Goal: Transaction & Acquisition: Purchase product/service

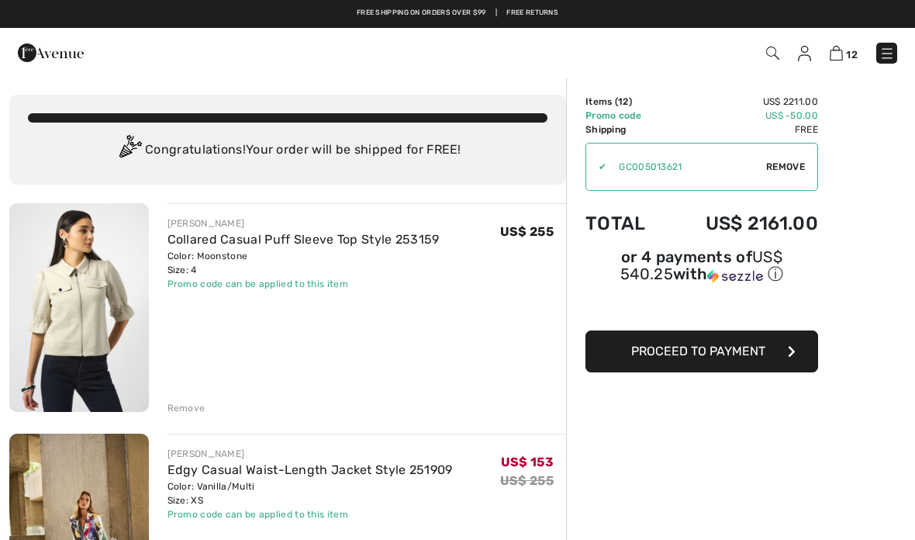
click at [40, 51] on img at bounding box center [51, 52] width 66 height 31
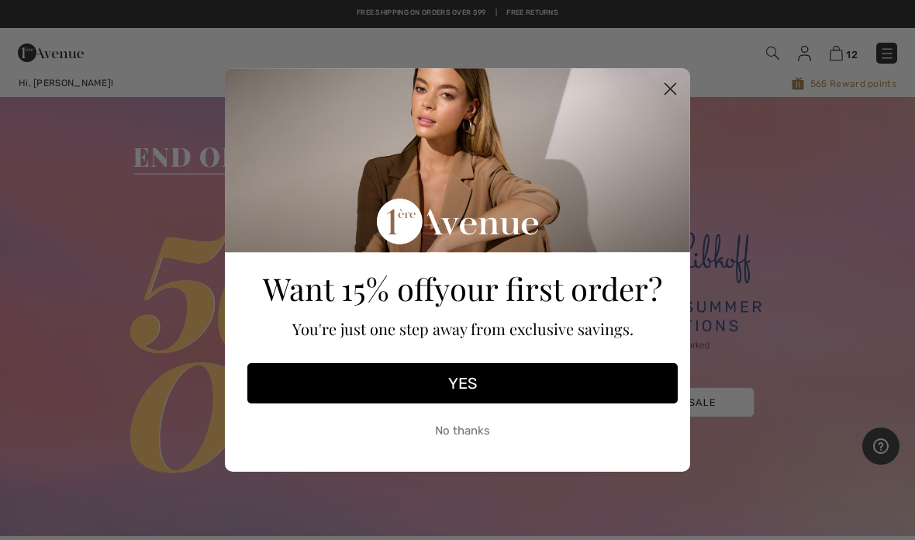
click at [683, 82] on icon "Close dialog" at bounding box center [670, 88] width 27 height 27
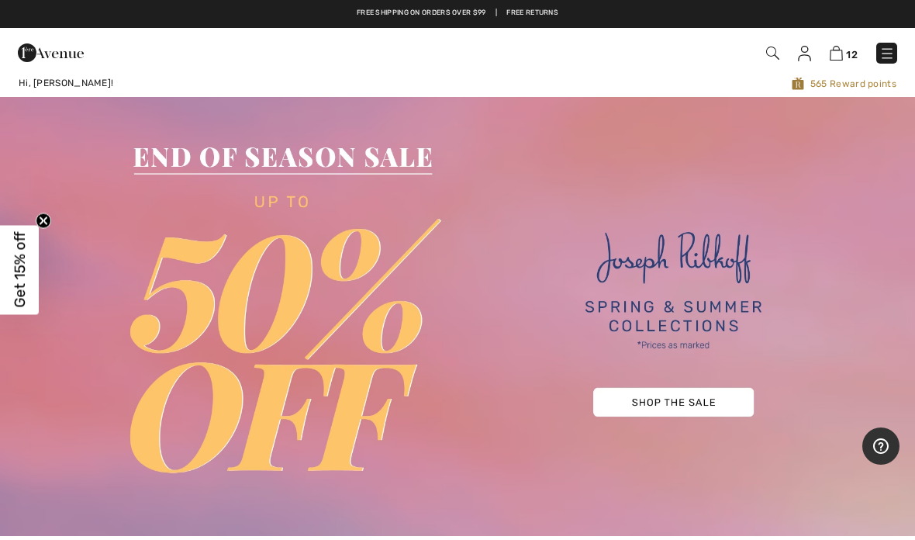
click at [892, 57] on img at bounding box center [887, 54] width 16 height 16
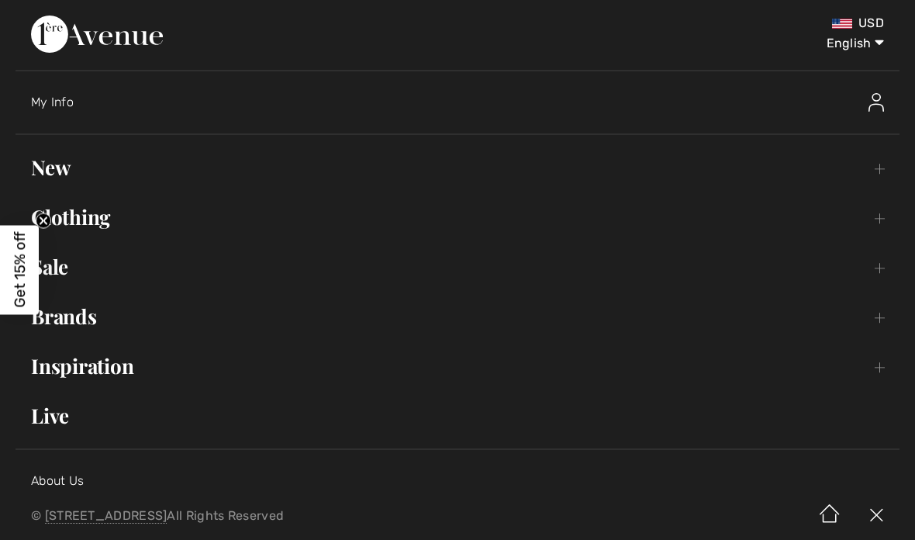
click at [97, 170] on link "New Toggle submenu" at bounding box center [458, 167] width 884 height 34
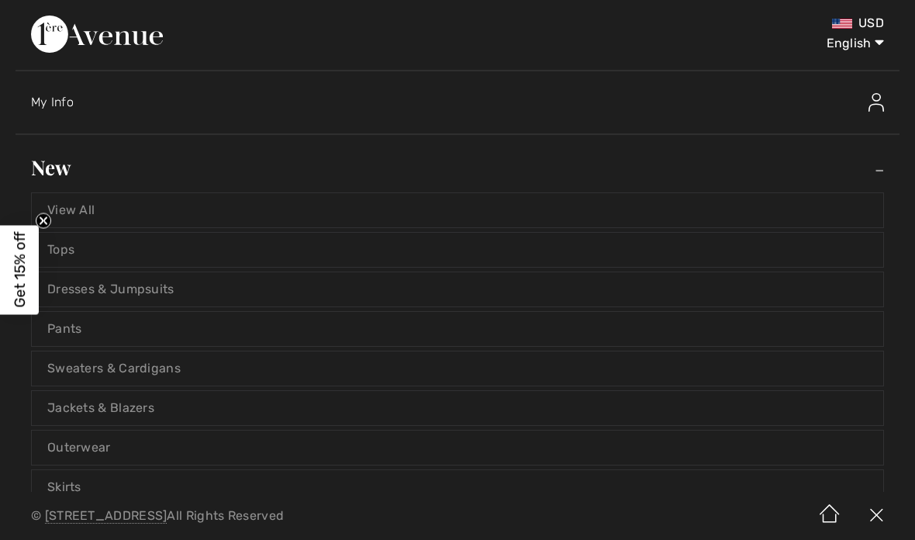
click at [243, 203] on link "View All" at bounding box center [457, 210] width 851 height 34
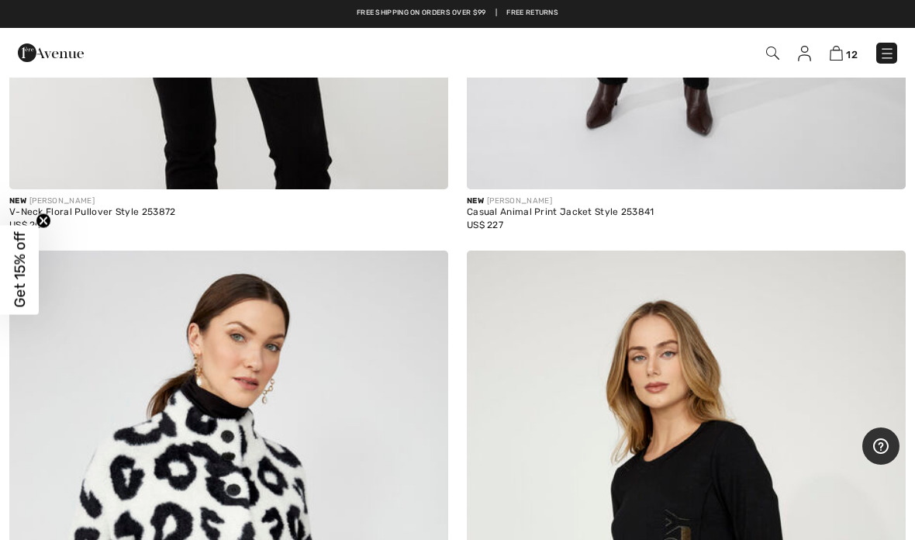
scroll to position [5133, 0]
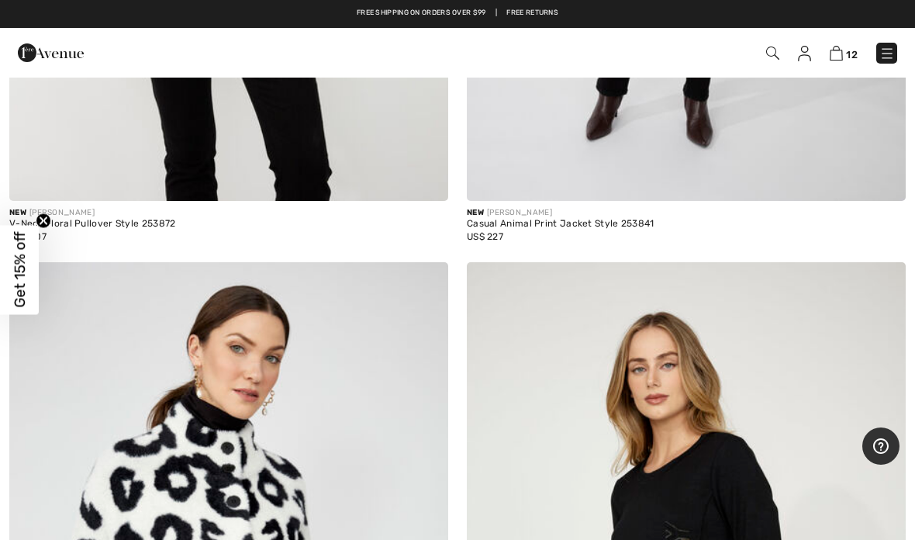
click at [33, 52] on img at bounding box center [51, 52] width 66 height 31
click at [32, 49] on img at bounding box center [51, 52] width 66 height 31
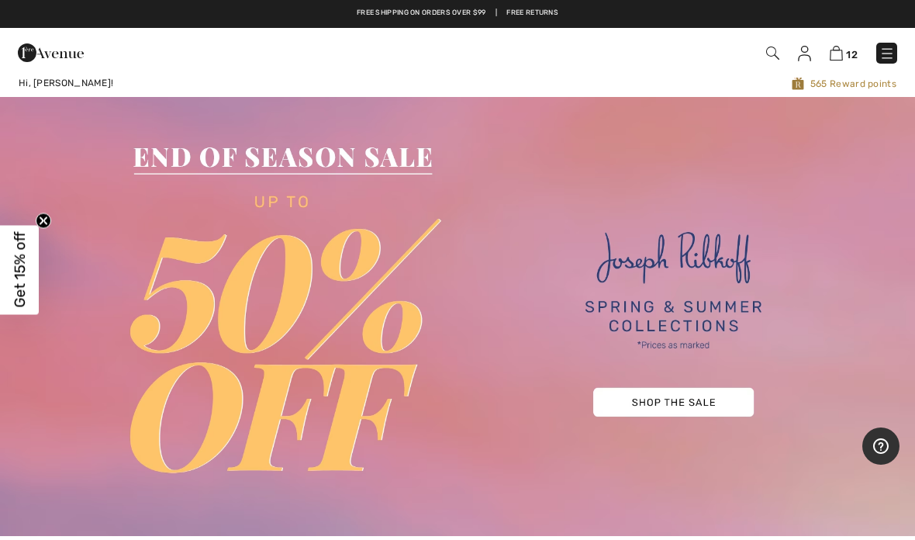
click at [883, 56] on img at bounding box center [887, 54] width 16 height 16
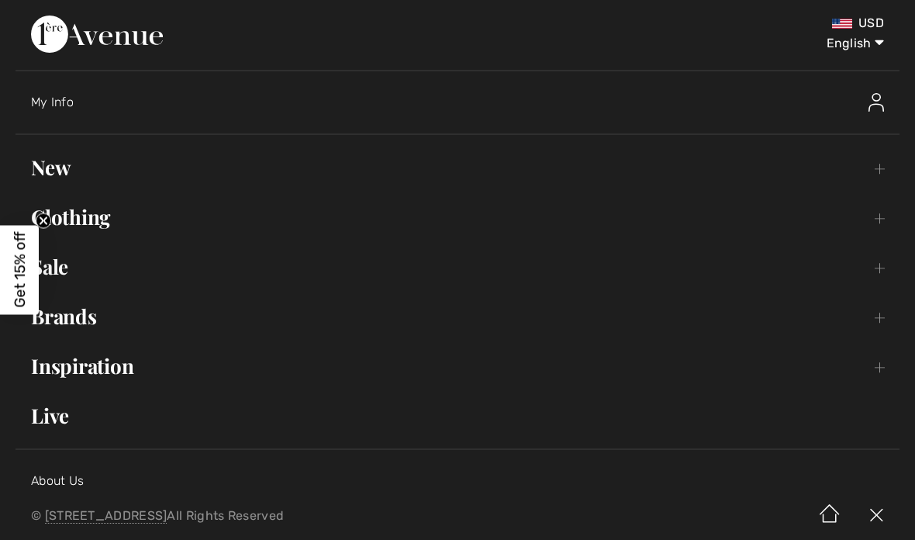
click at [97, 310] on link "Brands Open submenu" at bounding box center [458, 316] width 884 height 34
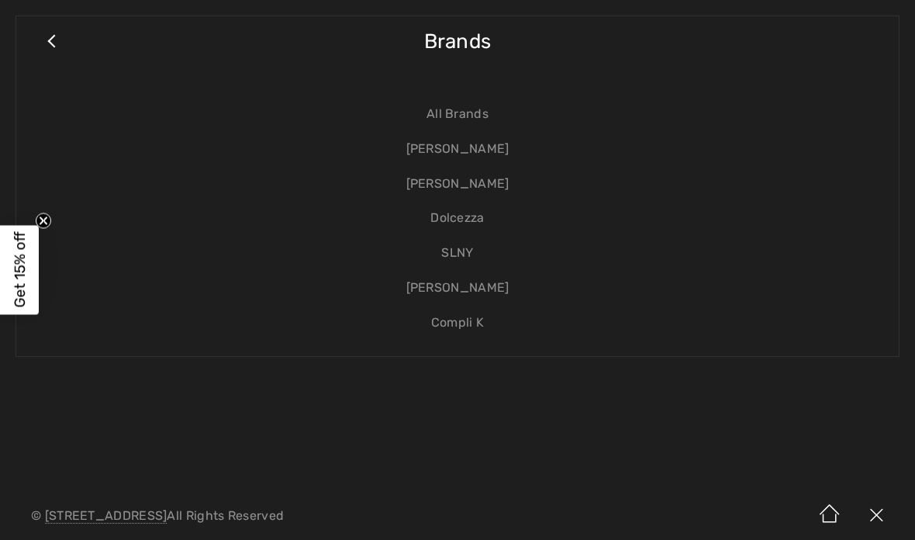
click at [494, 147] on link "[PERSON_NAME]" at bounding box center [457, 149] width 851 height 35
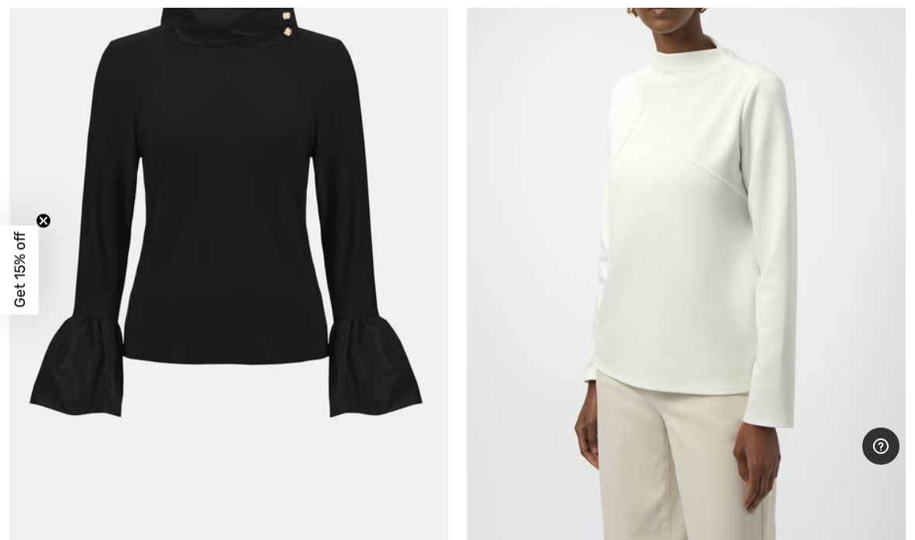
scroll to position [12618, 0]
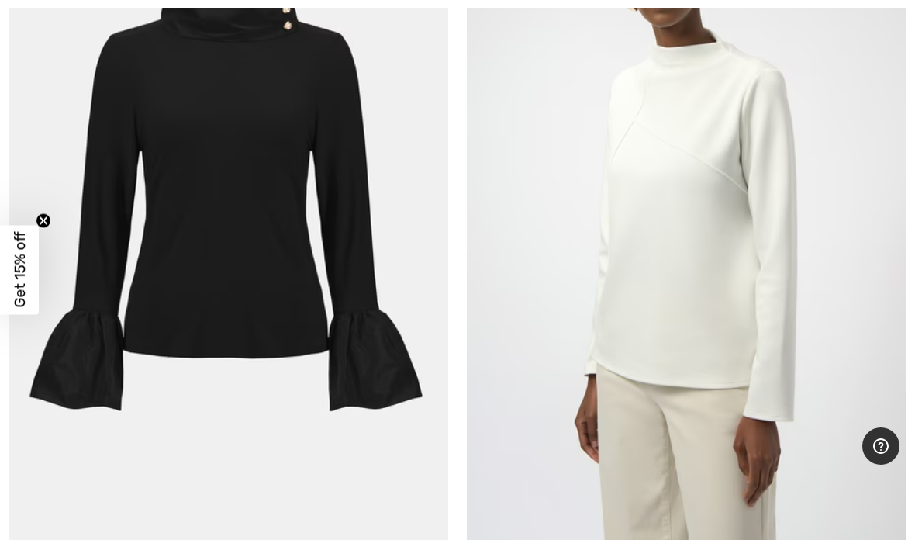
click at [133, 122] on img at bounding box center [228, 215] width 439 height 658
click at [81, 58] on img at bounding box center [228, 215] width 439 height 658
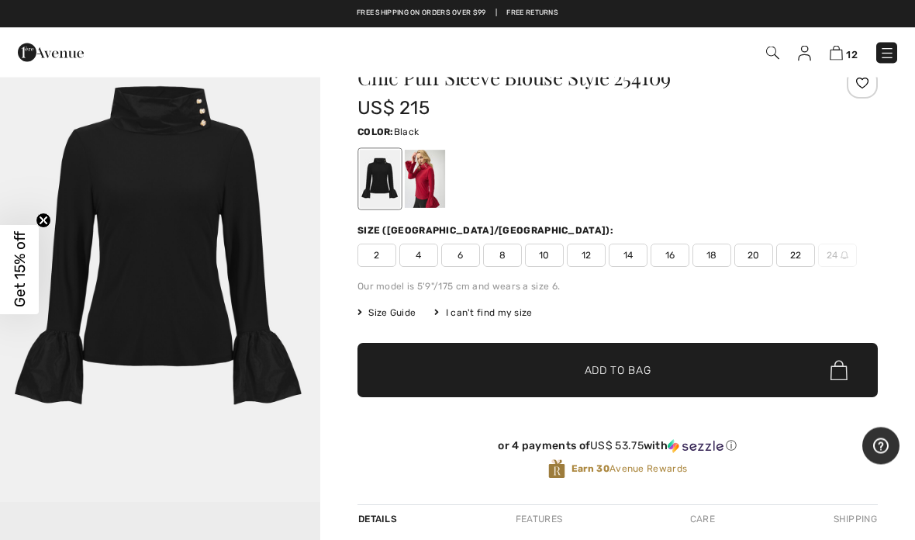
scroll to position [57, 0]
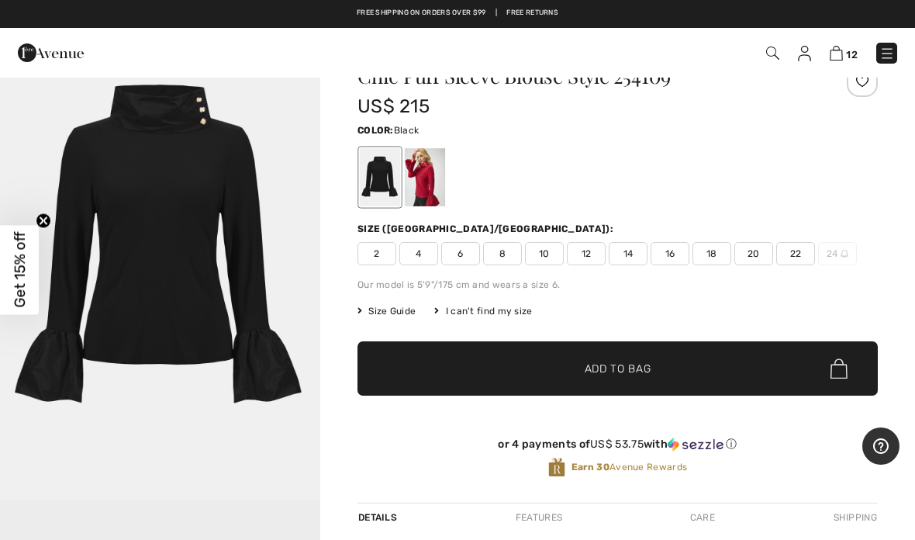
click at [440, 183] on div at bounding box center [425, 177] width 40 height 58
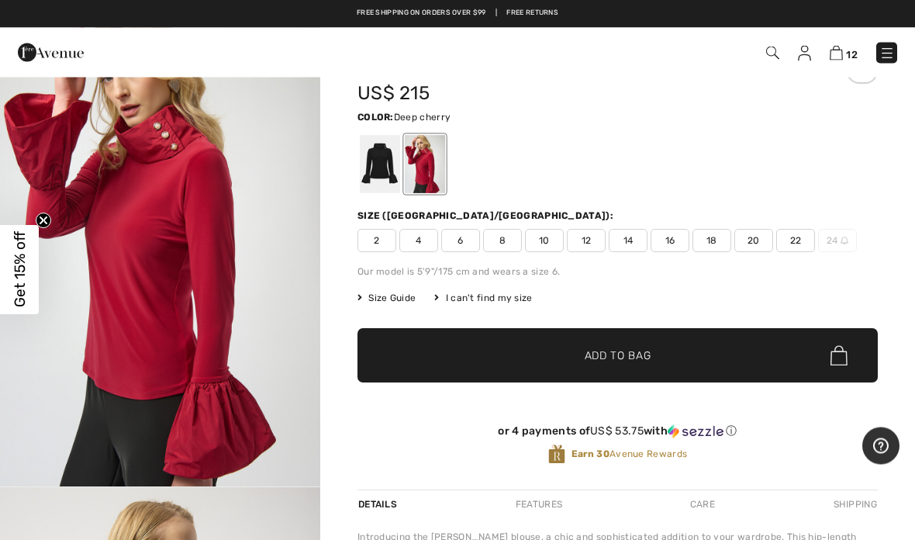
scroll to position [0, 0]
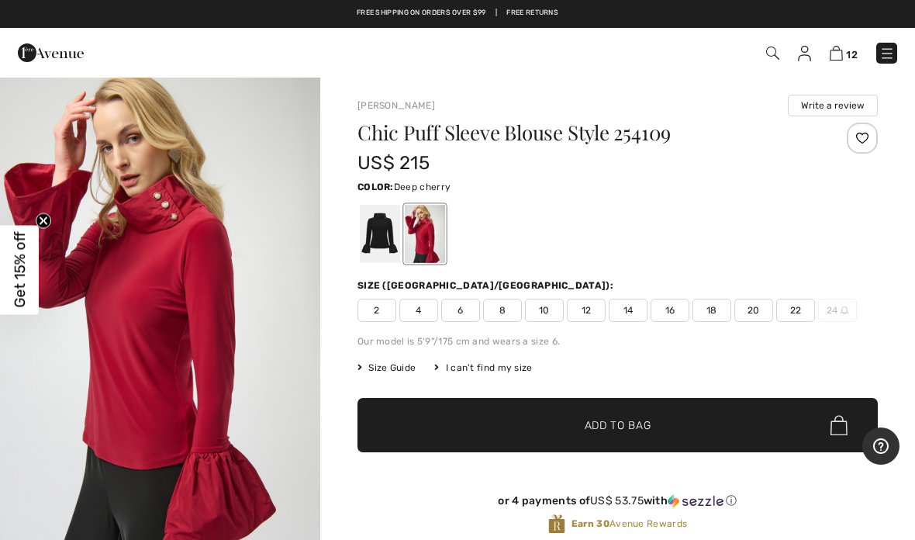
click at [608, 188] on div "Color: Deep cherry" at bounding box center [617, 186] width 520 height 19
click at [385, 230] on div at bounding box center [380, 234] width 40 height 58
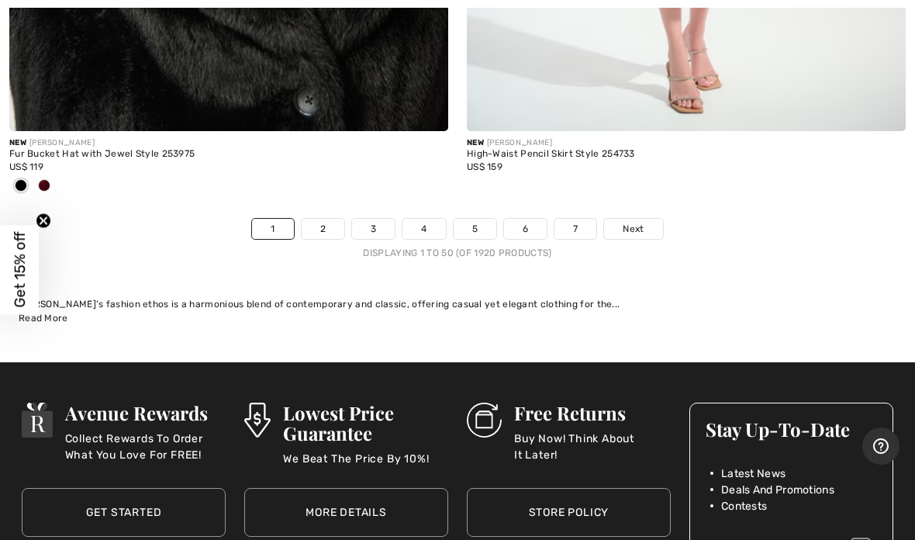
scroll to position [19184, 0]
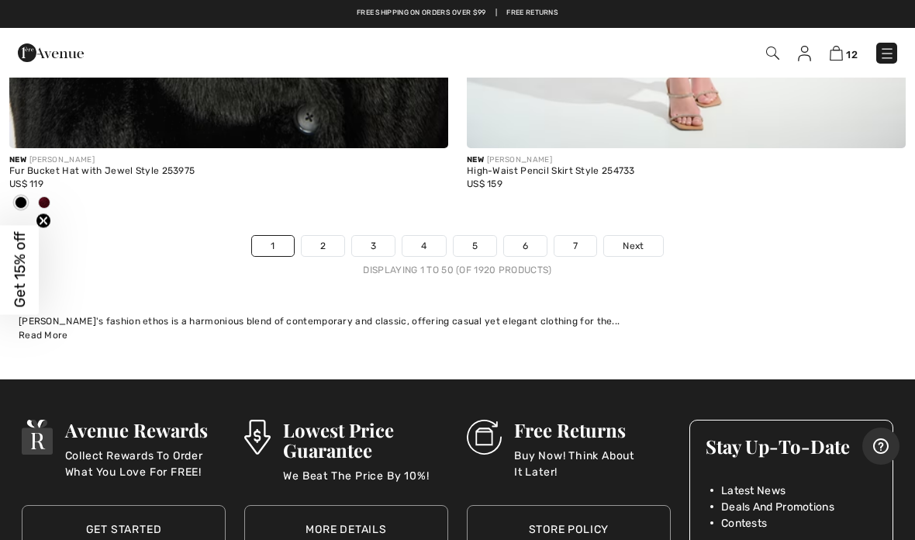
click at [326, 236] on link "2" at bounding box center [323, 246] width 43 height 20
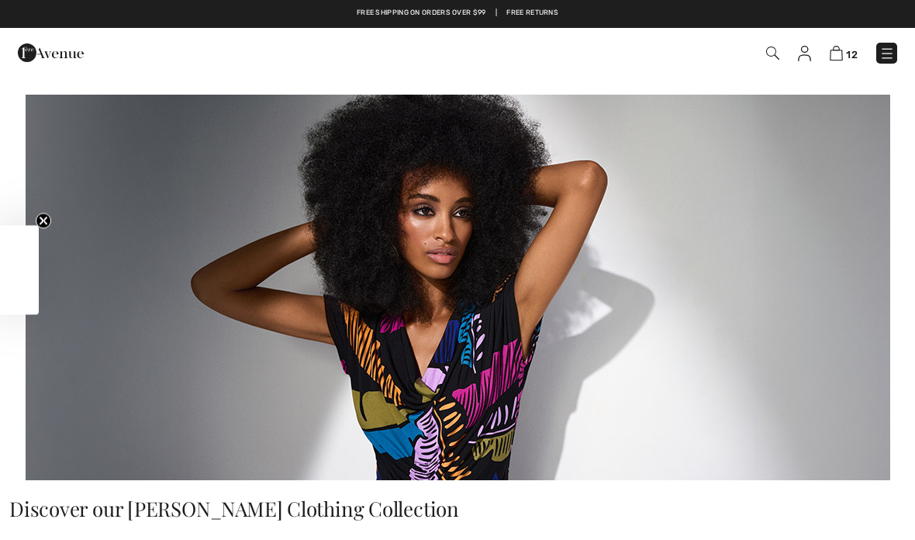
checkbox input "true"
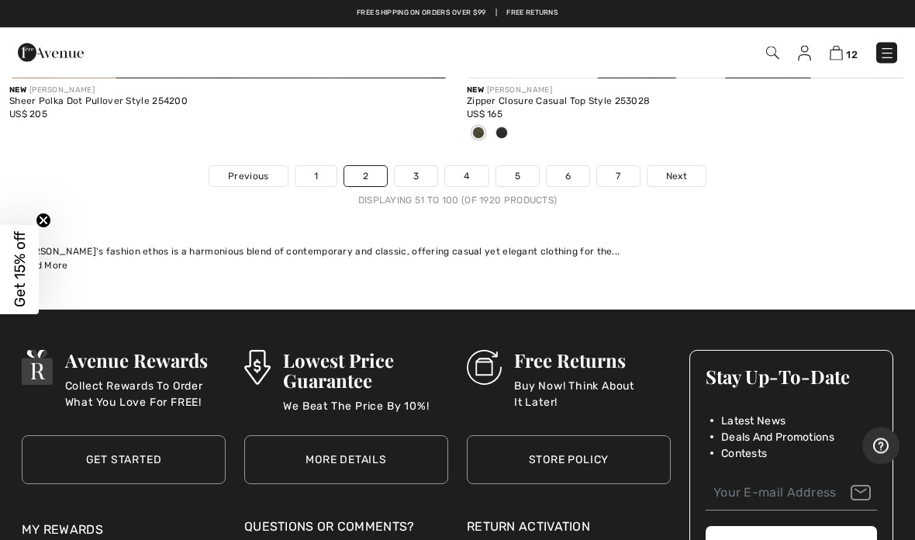
scroll to position [19223, 0]
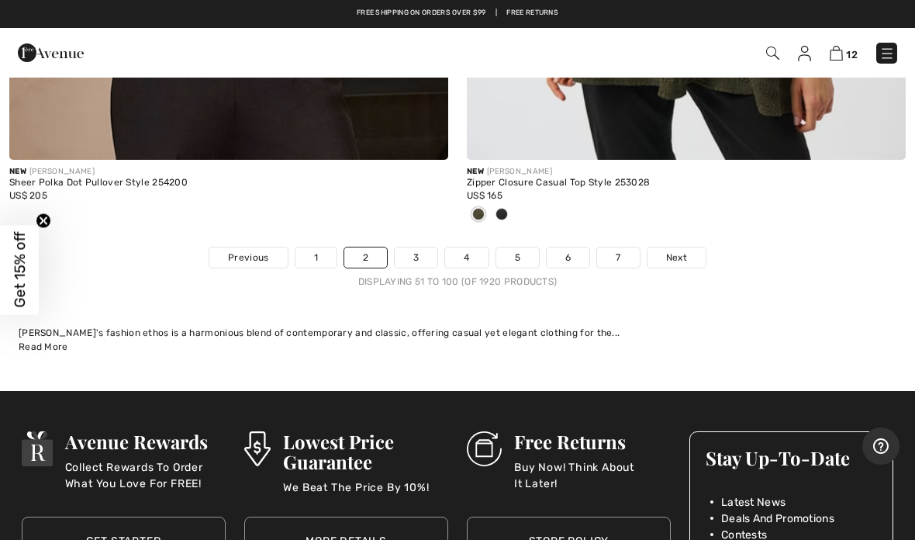
click at [418, 247] on link "3" at bounding box center [416, 257] width 43 height 20
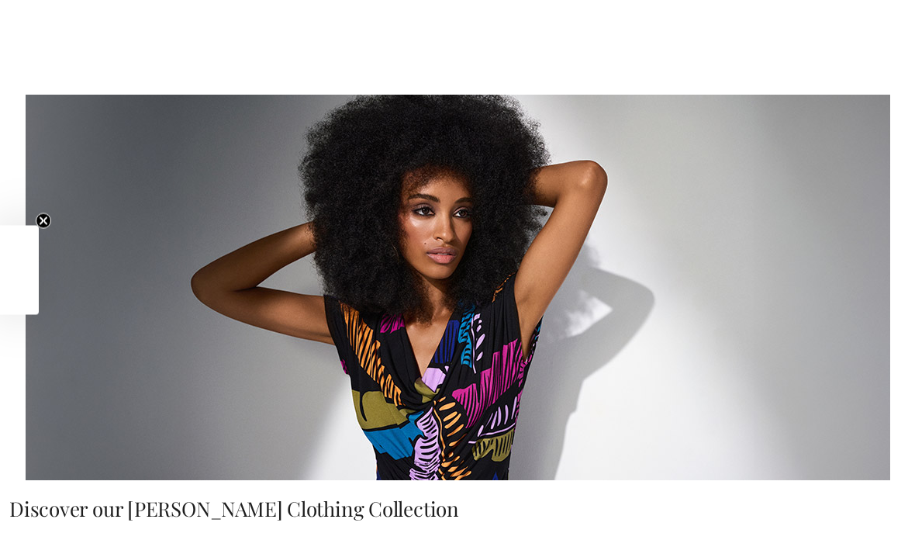
checkbox input "true"
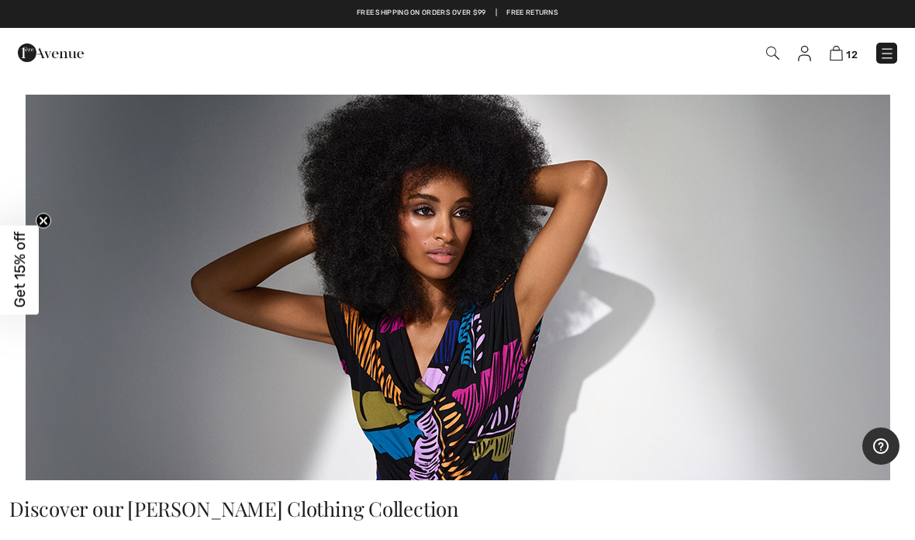
click at [843, 48] on img at bounding box center [836, 53] width 13 height 15
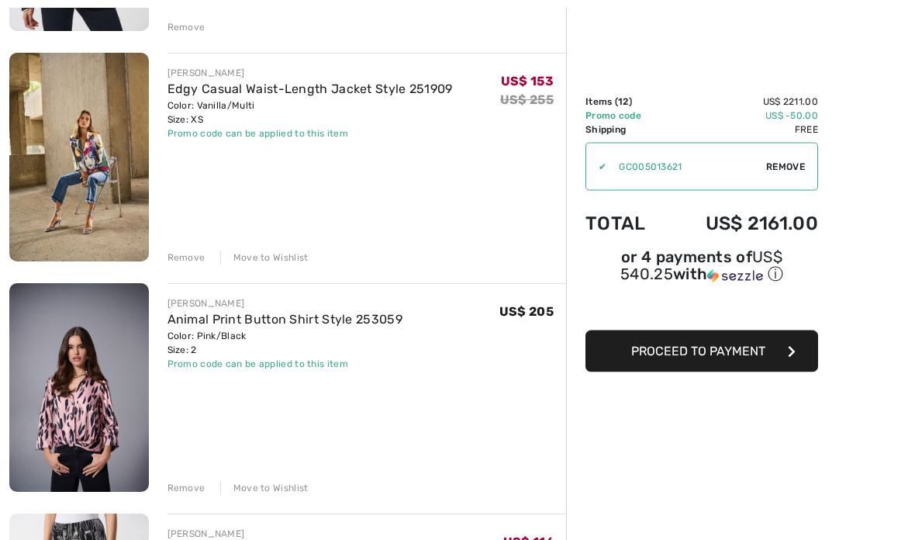
scroll to position [381, 0]
click at [87, 133] on img at bounding box center [79, 157] width 140 height 209
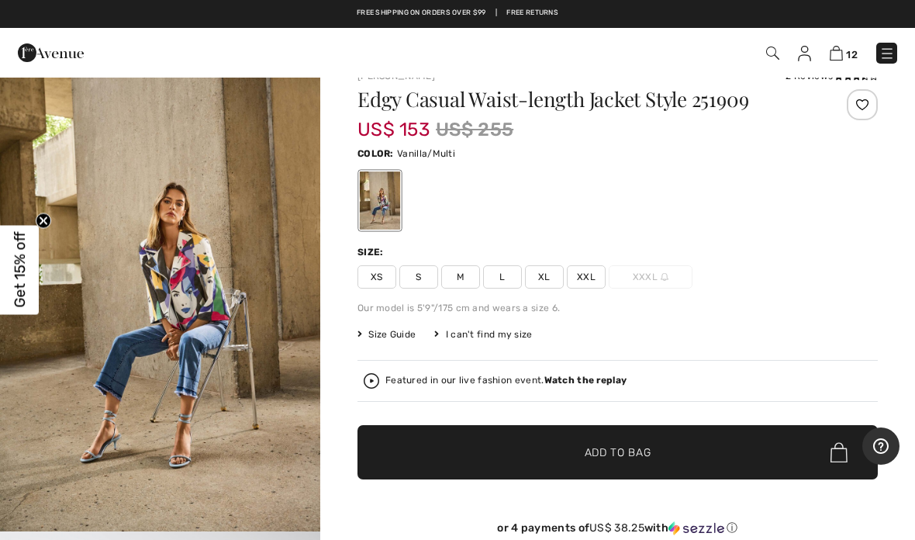
scroll to position [25, 0]
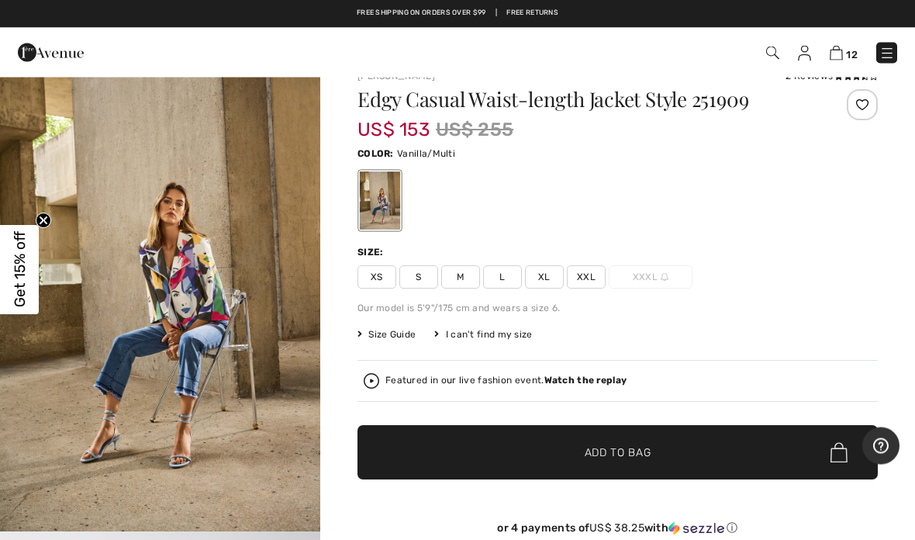
click at [377, 375] on img at bounding box center [372, 382] width 16 height 16
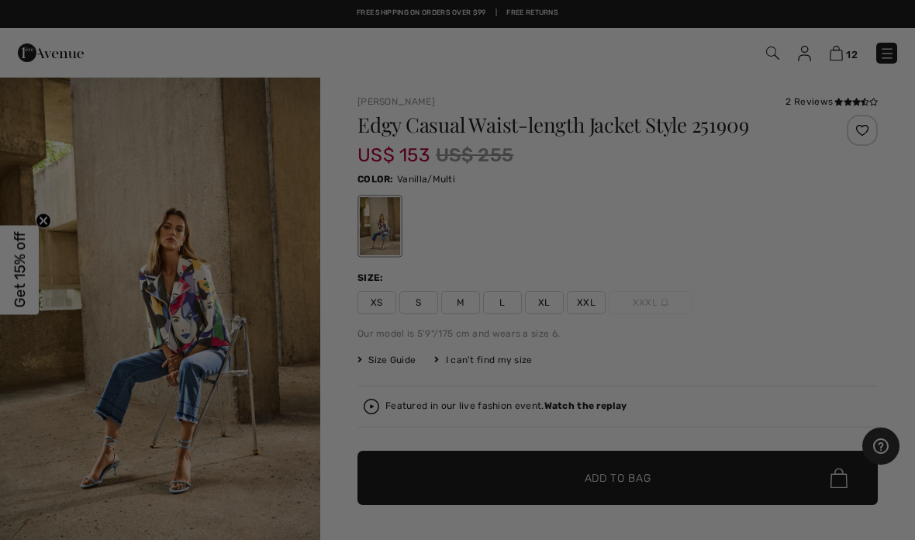
scroll to position [0, 0]
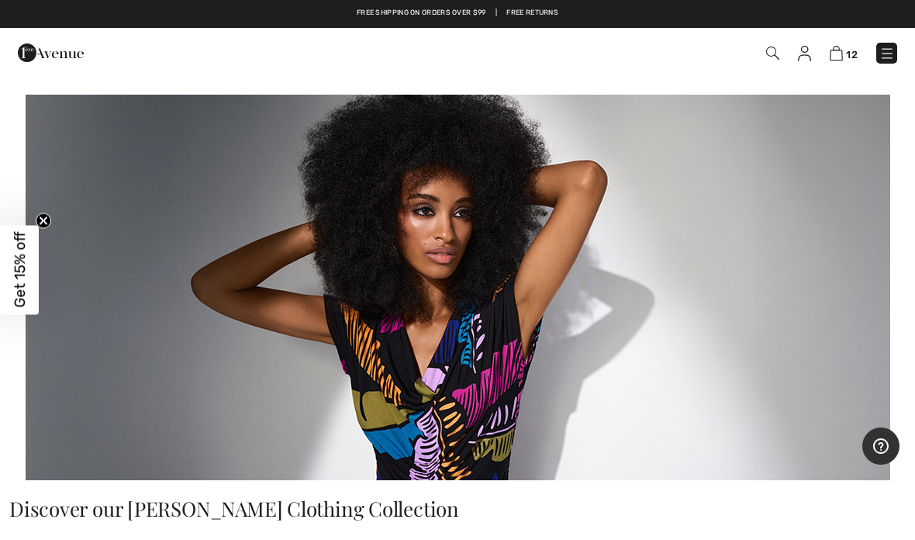
click at [839, 57] on img at bounding box center [836, 53] width 13 height 15
